Goal: Information Seeking & Learning: Learn about a topic

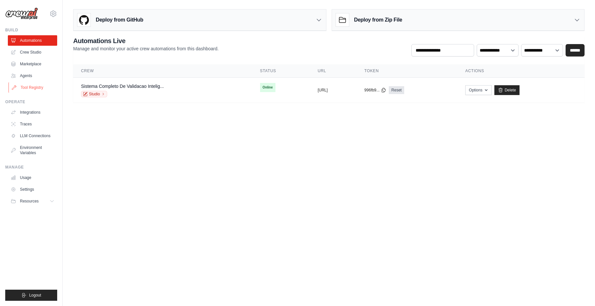
click at [35, 90] on link "Tool Registry" at bounding box center [32, 87] width 49 height 10
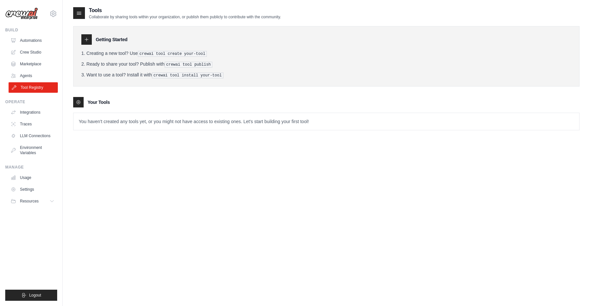
click at [36, 86] on link "Tool Registry" at bounding box center [32, 87] width 49 height 10
click at [85, 36] on div at bounding box center [86, 39] width 10 height 10
click at [28, 174] on link "Usage" at bounding box center [32, 178] width 49 height 10
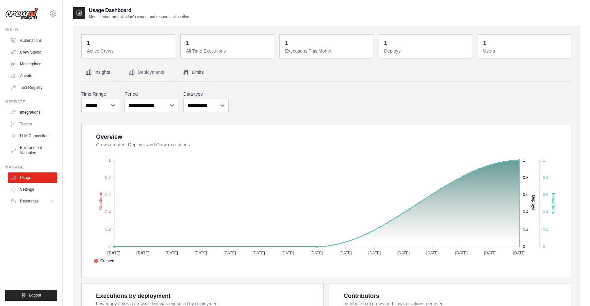
click at [202, 65] on button "Limits" at bounding box center [193, 73] width 29 height 18
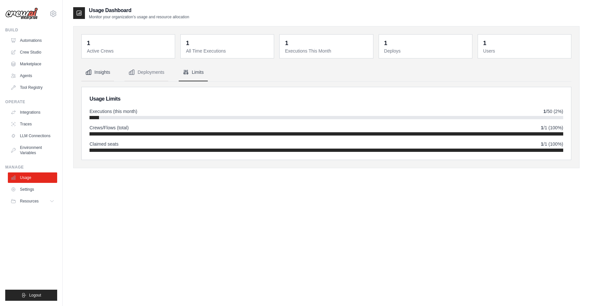
click at [99, 71] on button "Insights" at bounding box center [97, 73] width 33 height 18
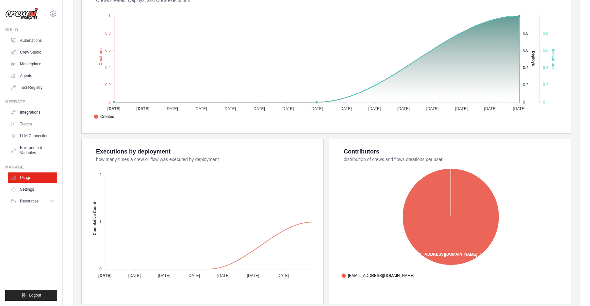
scroll to position [168, 0]
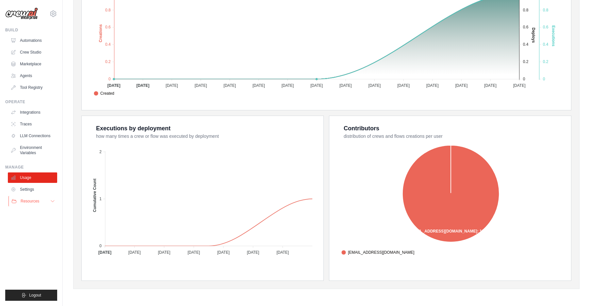
click at [38, 197] on button "Resources" at bounding box center [32, 201] width 49 height 10
click at [35, 211] on span "Documentation" at bounding box center [36, 212] width 26 height 5
